Goal: Information Seeking & Learning: Understand process/instructions

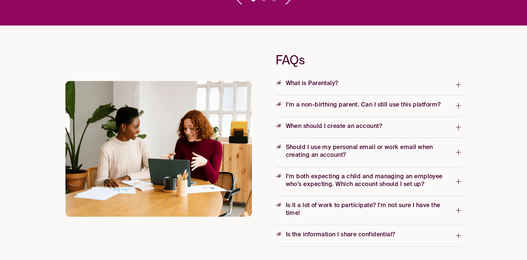
scroll to position [1072, 0]
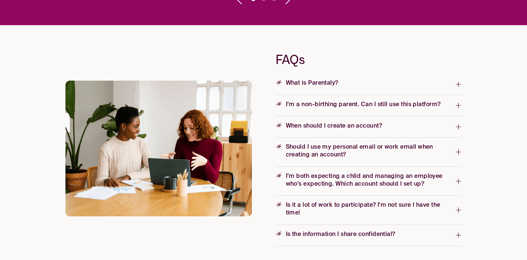
click at [366, 99] on span "I’m a non-birthing parent. Can I still use this platform?" at bounding box center [364, 105] width 179 height 12
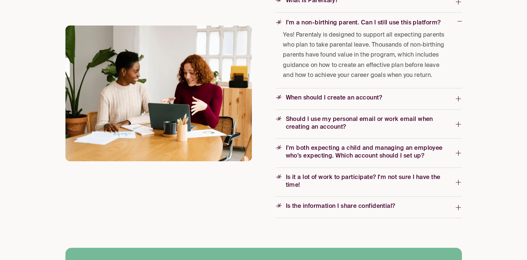
scroll to position [1165, 0]
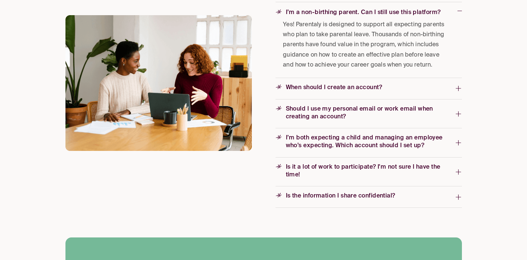
click at [368, 86] on span "When should I create an account?" at bounding box center [330, 88] width 110 height 8
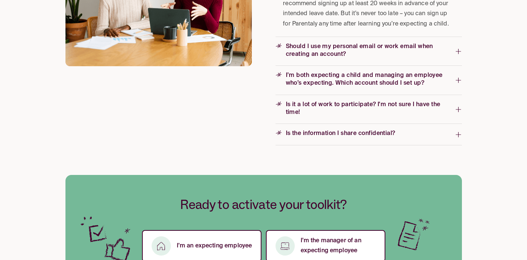
scroll to position [1352, 0]
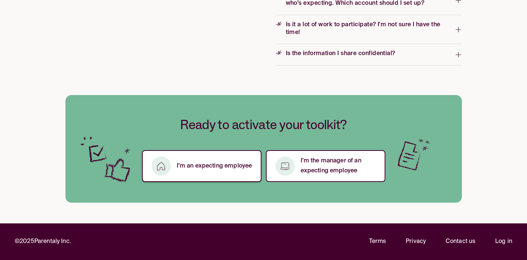
click at [212, 171] on button "I’m an expecting employee" at bounding box center [201, 166] width 119 height 32
